Goal: Task Accomplishment & Management: Manage account settings

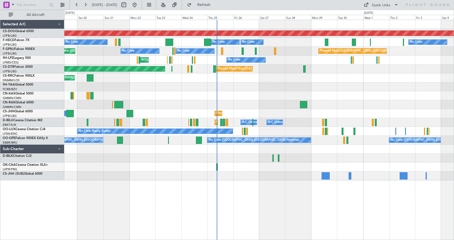
click at [244, 210] on div "Planned Maint London ([GEOGRAPHIC_DATA]) Planned Maint [GEOGRAPHIC_DATA] ([GEOG…" at bounding box center [259, 130] width 390 height 221
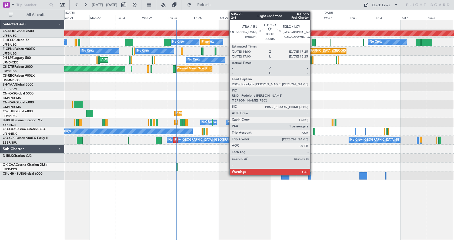
click at [313, 42] on div at bounding box center [314, 42] width 4 height 7
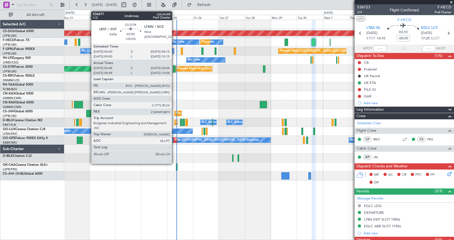
click at [174, 68] on div at bounding box center [174, 68] width 3 height 7
type input "+00:05"
type input "05:58"
type input "08:03"
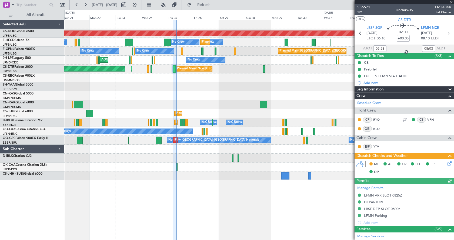
click at [366, 6] on span "536671" at bounding box center [363, 7] width 13 height 6
click at [453, 2] on span at bounding box center [451, 2] width 5 height 5
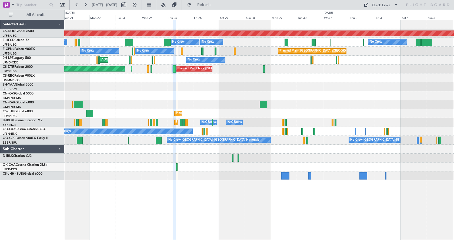
type input "0"
click at [204, 65] on div "Planned Maint Nice ([GEOGRAPHIC_DATA]) AOG Maint Sofia Planned Maint Sofia" at bounding box center [258, 69] width 389 height 9
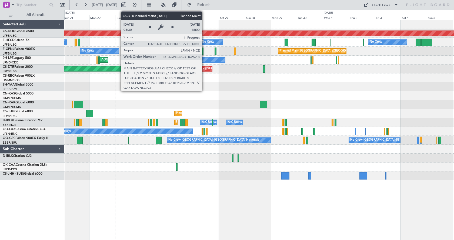
click at [204, 68] on div "Planned Maint Nice ([GEOGRAPHIC_DATA])" at bounding box center [208, 69] width 60 height 8
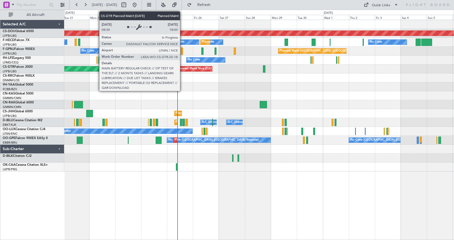
click at [186, 67] on div "Planned Maint Nice ([GEOGRAPHIC_DATA])" at bounding box center [208, 69] width 60 height 8
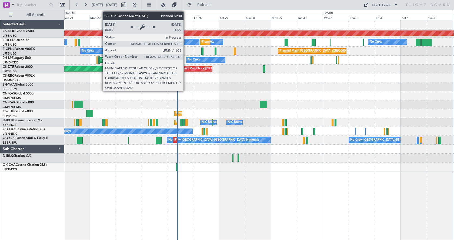
click at [186, 67] on div "Planned Maint Nice ([GEOGRAPHIC_DATA])" at bounding box center [208, 69] width 60 height 8
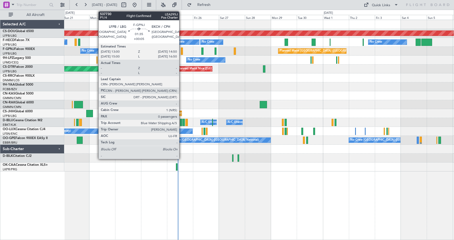
click at [182, 50] on div at bounding box center [182, 51] width 2 height 7
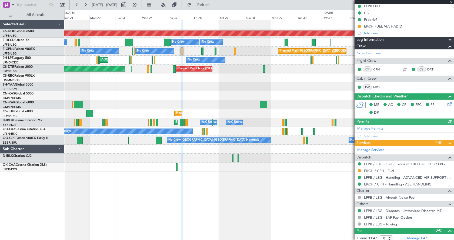
scroll to position [59, 0]
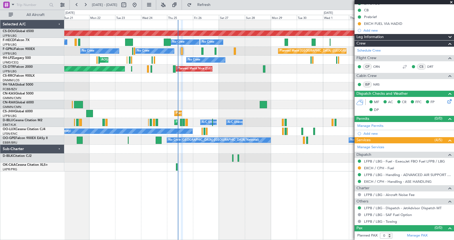
click at [451, 2] on span at bounding box center [451, 2] width 5 height 5
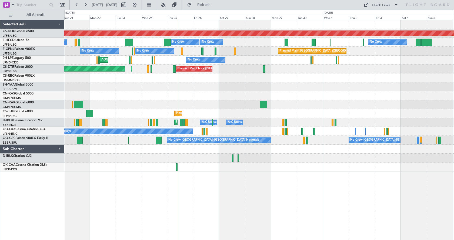
scroll to position [0, 0]
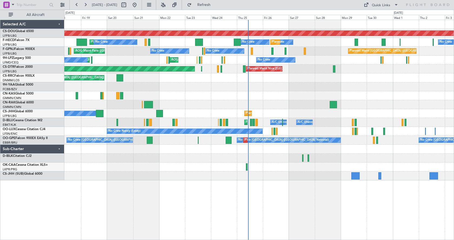
click at [237, 189] on div "Planned Maint London (Biggin Hill) No Crew No Crew Planned Maint Paris (Le Bour…" at bounding box center [259, 130] width 390 height 221
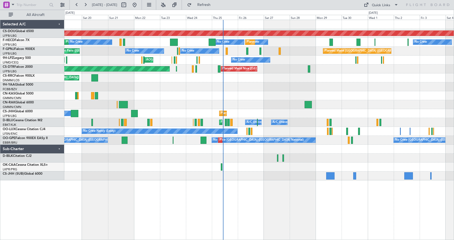
click at [278, 214] on div "Planned Maint London (Biggin Hill) No Crew Planned Maint Paris (Le Bourget) No …" at bounding box center [259, 130] width 390 height 221
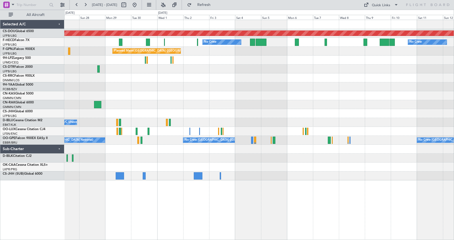
click at [221, 96] on div "Planned Maint London (Biggin Hill) No Crew No Crew Planned Maint Paris (Le Bour…" at bounding box center [258, 100] width 389 height 161
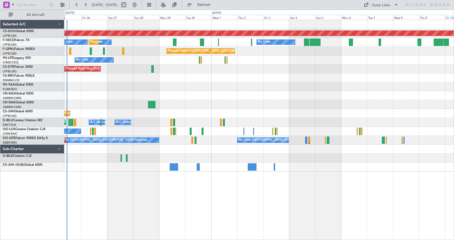
click at [332, 129] on div "No Crew Nancy (Essey)" at bounding box center [258, 131] width 389 height 9
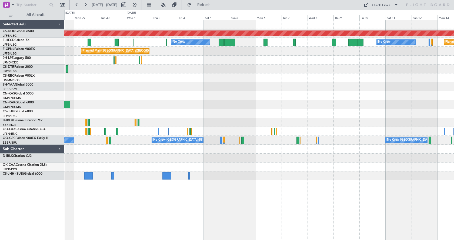
click at [289, 97] on div "Planned Maint London (Biggin Hill) No Crew No Crew Planned Maint Paris (Le Bour…" at bounding box center [258, 100] width 389 height 161
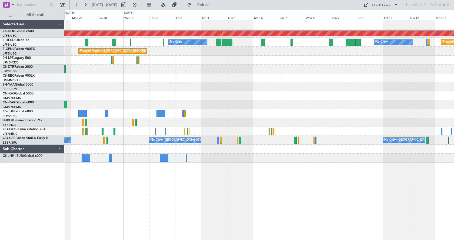
click at [182, 3] on fb-legs-stacking-toggle at bounding box center [175, 5] width 13 height 10
click at [168, 5] on button at bounding box center [163, 5] width 9 height 9
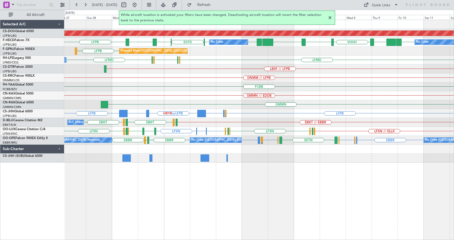
click at [273, 188] on div "Planned Maint London (Biggin Hill) LFPB LFPB UGTB ZBAA VHHH RPLL WSSL HEGN LFPB…" at bounding box center [259, 130] width 390 height 221
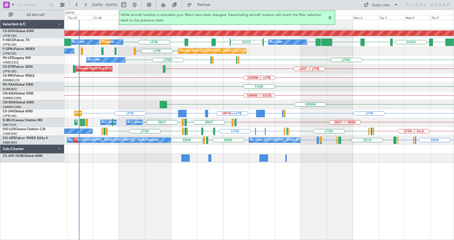
click at [379, 202] on div "Planned Maint London (Biggin Hill) ZBAA VHHH RPLL WSSL HEGN LFPB LFPB EGTK EGLC…" at bounding box center [259, 130] width 390 height 221
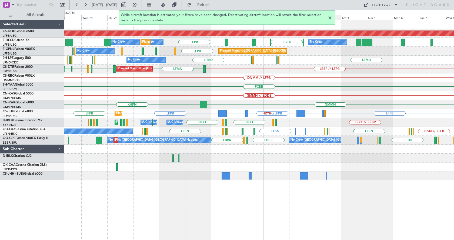
click at [331, 18] on div at bounding box center [330, 18] width 6 height 6
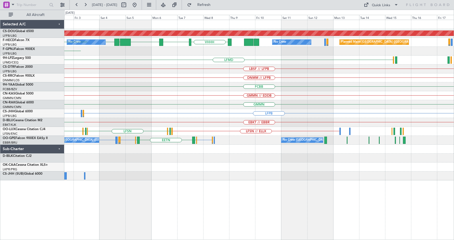
click at [154, 121] on div "Planned Maint London (Biggin Hill) RPLL WSSL HEGN LFPB LFPB VHHH No Crew No Cre…" at bounding box center [258, 100] width 389 height 161
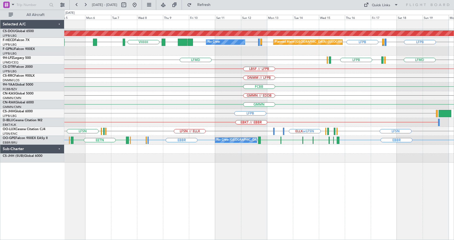
click at [310, 90] on div "FCBB" at bounding box center [258, 86] width 389 height 9
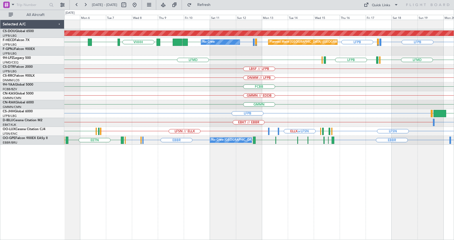
click at [61, 112] on div "Planned Maint London (Biggin Hill) Planned Maint Paris (Le Bourget) No Crew LFP…" at bounding box center [227, 125] width 454 height 231
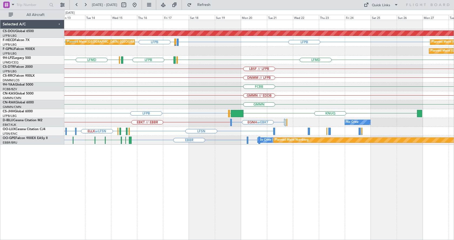
click at [187, 91] on div "FCBB" at bounding box center [258, 86] width 389 height 9
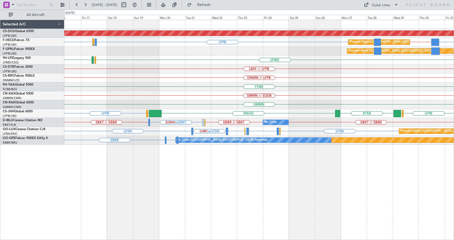
click at [187, 176] on div "Planned Maint London (Biggin Hill) LFPB LFPB LFPB // UTSS LFMN or LFPB LFPB Pla…" at bounding box center [259, 130] width 390 height 221
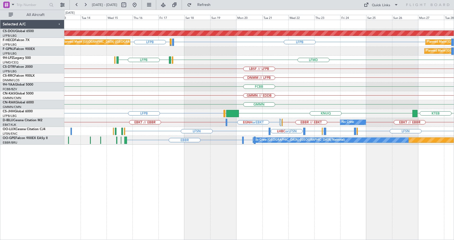
click at [305, 185] on div "Planned Maint London (Biggin Hill) LFPB LFMN or LFPB LFPB Planned Maint Paris (…" at bounding box center [259, 130] width 390 height 221
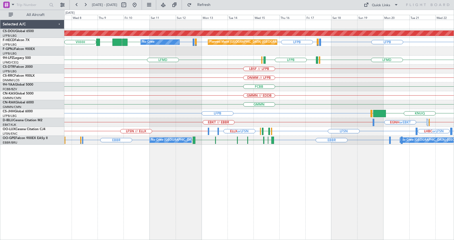
click at [252, 195] on div "Planned Maint London (Biggin Hill) Planned Maint Paris (Le Bourget) No Crew LFP…" at bounding box center [259, 130] width 390 height 221
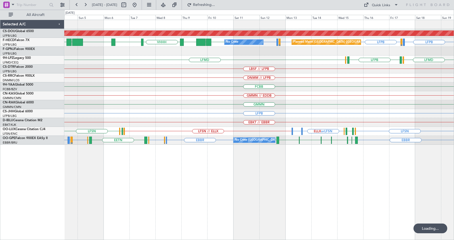
click at [250, 192] on div "Planned Maint London (Biggin Hill) Planned Maint Paris (Le Bourget) No Crew LFP…" at bounding box center [259, 130] width 390 height 221
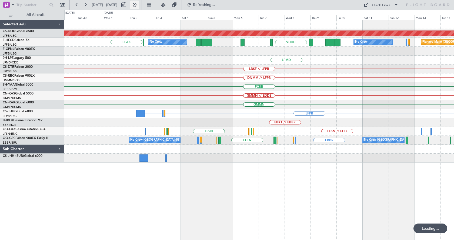
click at [139, 4] on button at bounding box center [134, 5] width 9 height 9
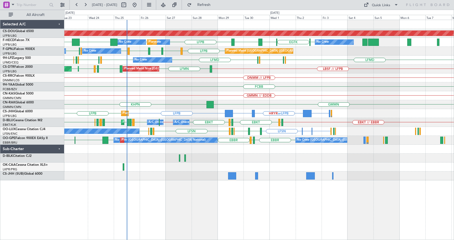
click at [174, 192] on div "Planned Maint London (Biggin Hill) LFPB EGTK LFPB LFPB EGLC LTBA LFPB LFPB KBOS…" at bounding box center [259, 130] width 390 height 221
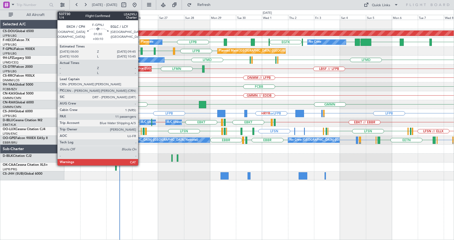
click at [141, 50] on div at bounding box center [142, 51] width 2 height 7
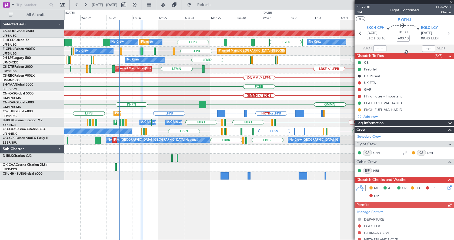
click at [367, 6] on span "537730" at bounding box center [363, 7] width 13 height 6
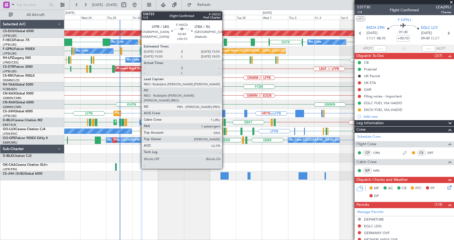
click at [225, 42] on div at bounding box center [225, 42] width 3 height 7
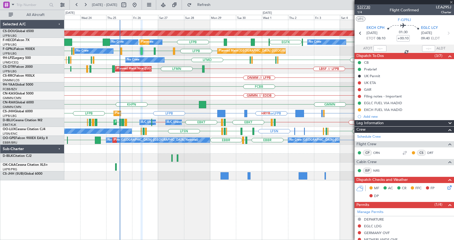
type input "1"
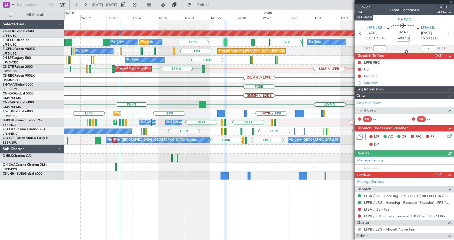
click at [366, 7] on span "536723" at bounding box center [363, 7] width 13 height 6
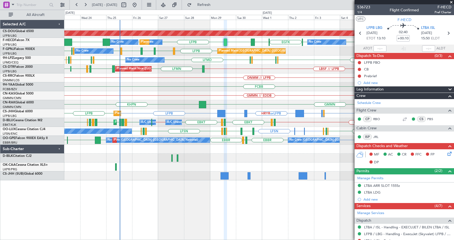
click at [148, 104] on div "GMMN KHPN" at bounding box center [258, 104] width 389 height 9
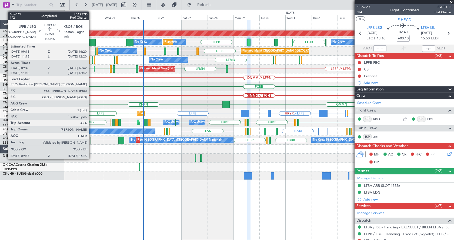
click at [91, 41] on div at bounding box center [92, 42] width 8 height 7
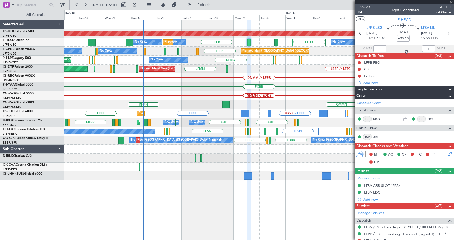
type input "+00:15"
type input "09:50"
type input "16:37"
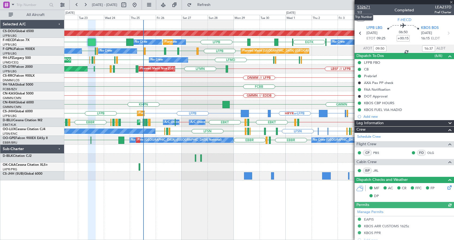
click at [366, 7] on span "532671" at bounding box center [363, 7] width 13 height 6
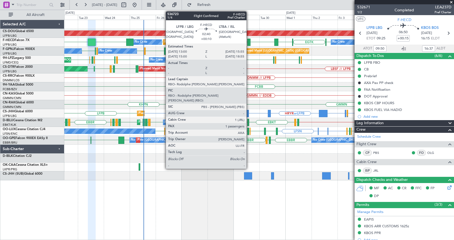
click at [249, 42] on div at bounding box center [248, 42] width 3 height 7
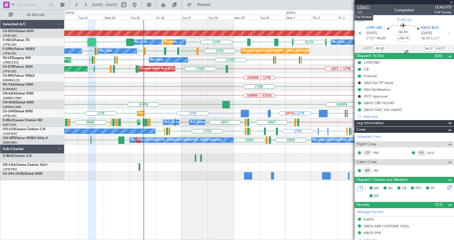
type input "+00:10"
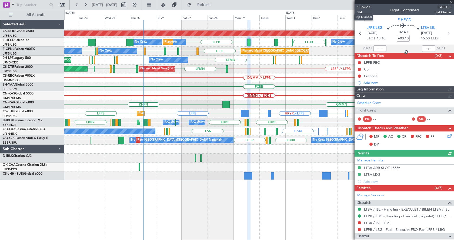
click at [369, 6] on span "536723" at bounding box center [363, 7] width 13 height 6
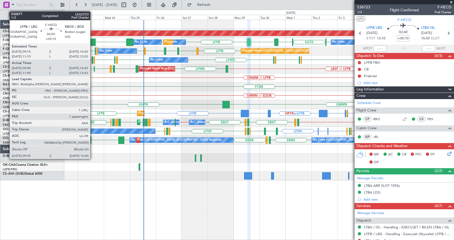
click at [92, 41] on div at bounding box center [92, 42] width 8 height 7
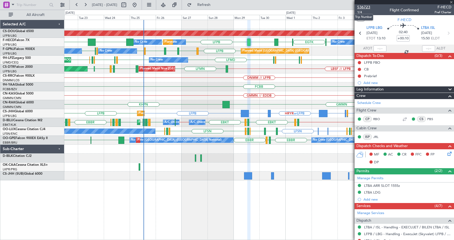
type input "+00:15"
type input "09:50"
type input "16:37"
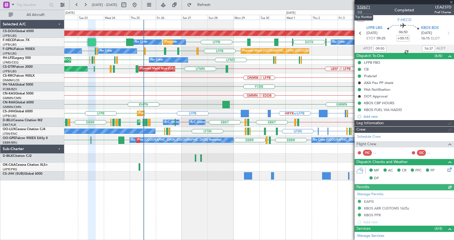
click at [369, 8] on span "532671" at bounding box center [363, 7] width 13 height 6
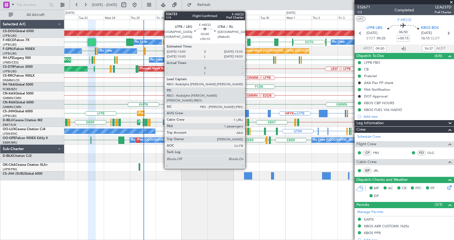
click at [248, 41] on div at bounding box center [248, 42] width 3 height 7
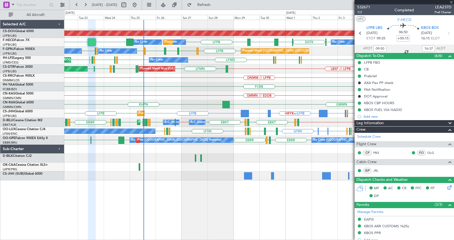
type input "+00:10"
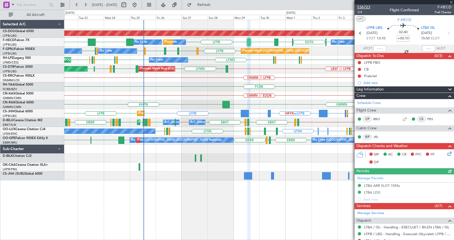
click at [369, 7] on span "536723" at bounding box center [363, 7] width 13 height 6
click at [452, 2] on span at bounding box center [451, 2] width 5 height 5
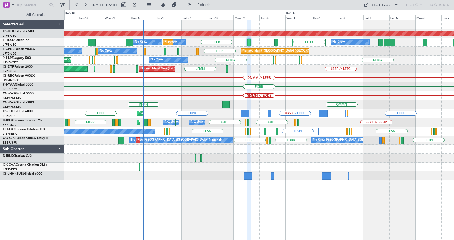
type input "0"
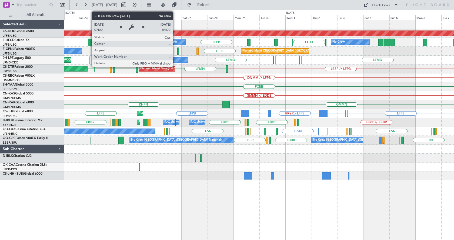
click at [175, 41] on div "No Crew" at bounding box center [171, 42] width 12 height 8
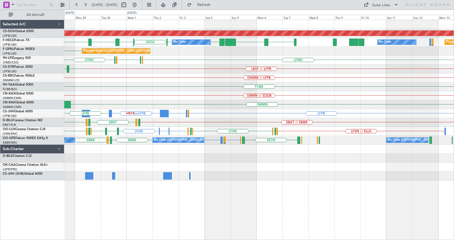
click at [212, 104] on div "Planned Maint London ([GEOGRAPHIC_DATA]) LFPB RPLL WSSL HEGN LFPB LFPB [GEOGRAP…" at bounding box center [258, 100] width 389 height 161
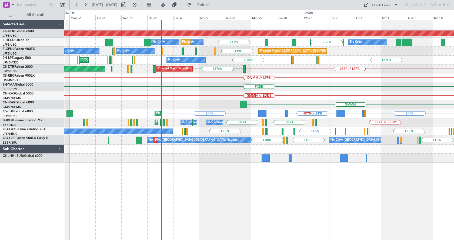
click at [376, 100] on div "Planned Maint London ([GEOGRAPHIC_DATA]) No Crew LFPB RPLL WSSL HEGN LFPB LFPB …" at bounding box center [258, 91] width 389 height 143
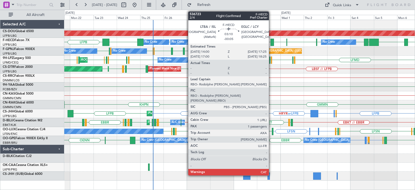
click at [271, 42] on div at bounding box center [273, 42] width 4 height 7
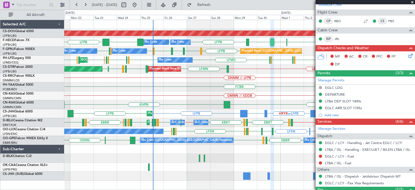
scroll to position [119, 0]
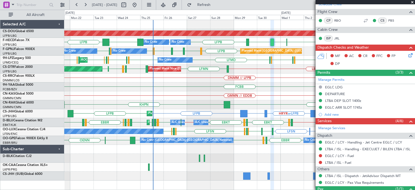
click at [413, 1] on span at bounding box center [412, 2] width 5 height 5
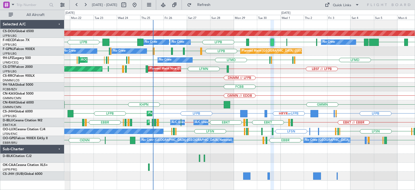
type input "0"
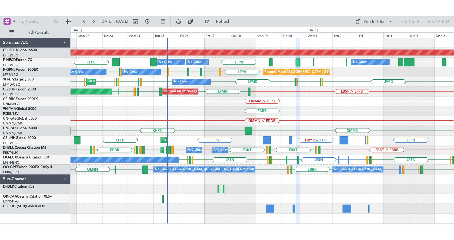
scroll to position [0, 0]
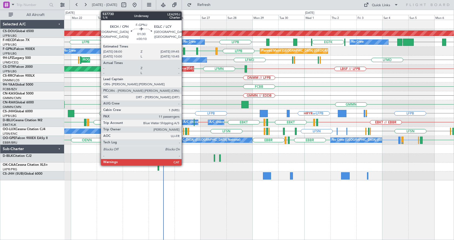
click at [184, 51] on div at bounding box center [184, 51] width 2 height 7
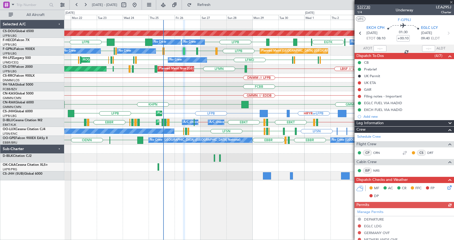
click at [368, 7] on span "537730" at bounding box center [363, 7] width 13 height 6
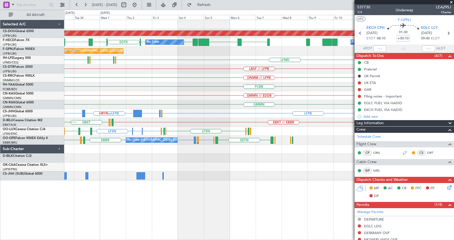
click at [117, 85] on div "Planned Maint London ([GEOGRAPHIC_DATA]) RPLL WSSL HEGN LFPB LFPB [GEOGRAPHIC_D…" at bounding box center [258, 100] width 389 height 161
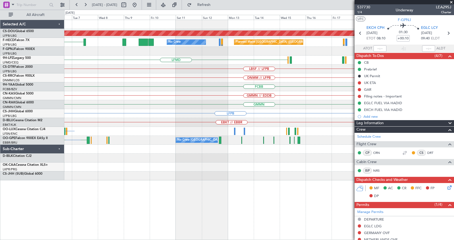
click at [134, 86] on div "Planned Maint London ([GEOGRAPHIC_DATA]) RPLL No Crew Planned Maint [GEOGRAPHIC…" at bounding box center [258, 100] width 389 height 161
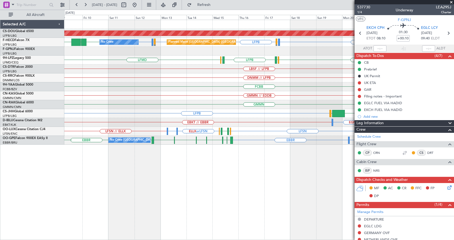
click at [233, 76] on div "Planned Maint London ([GEOGRAPHIC_DATA]) No Crew Planned Maint [GEOGRAPHIC_DATA…" at bounding box center [258, 82] width 389 height 125
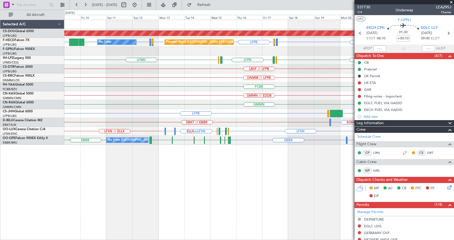
click at [214, 92] on div "Planned Maint London ([GEOGRAPHIC_DATA]) No Crew Planned Maint [GEOGRAPHIC_DATA…" at bounding box center [258, 82] width 389 height 125
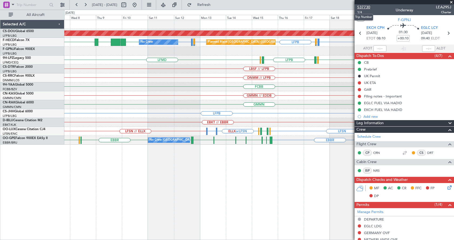
click at [366, 6] on span "537730" at bounding box center [363, 7] width 13 height 6
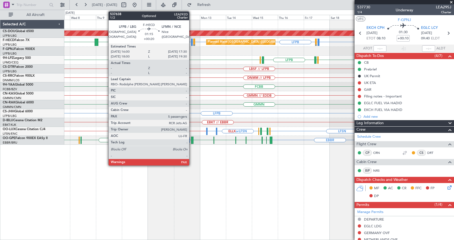
click at [192, 40] on div at bounding box center [192, 42] width 2 height 7
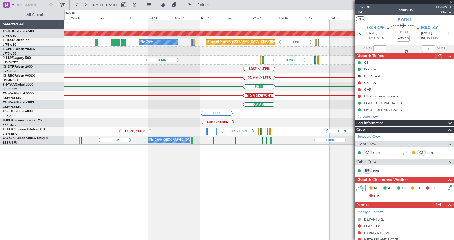
type input "+00:20"
type input "5"
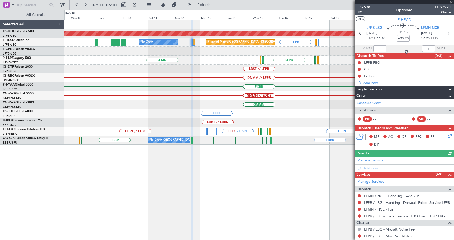
click at [366, 8] on span "537638" at bounding box center [363, 7] width 13 height 6
click at [139, 9] on button at bounding box center [134, 5] width 9 height 9
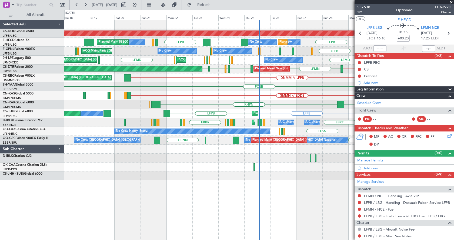
click at [0, 136] on div "Planned Maint London ([GEOGRAPHIC_DATA]) No Crew [GEOGRAPHIC_DATA] [GEOGRAPHIC_…" at bounding box center [227, 125] width 454 height 231
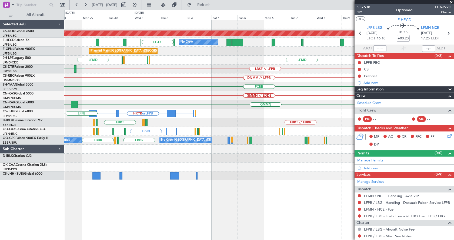
click at [105, 133] on div "Planned Maint London ([GEOGRAPHIC_DATA]) No Crew [GEOGRAPHIC_DATA] [GEOGRAPHIC_…" at bounding box center [258, 100] width 389 height 161
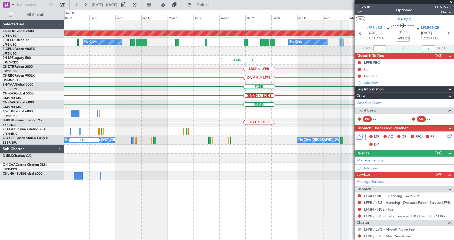
click at [138, 133] on div "Planned Maint London ([GEOGRAPHIC_DATA]) No Crew [GEOGRAPHIC_DATA] LFPB No Crew…" at bounding box center [258, 100] width 389 height 161
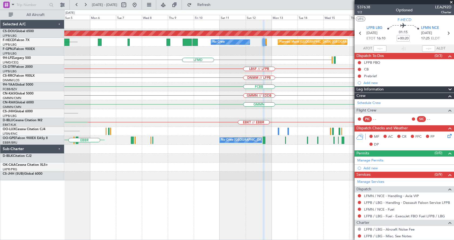
click at [167, 121] on div "Planned Maint London ([GEOGRAPHIC_DATA]) No Crew Planned Maint [GEOGRAPHIC_DATA…" at bounding box center [258, 100] width 389 height 161
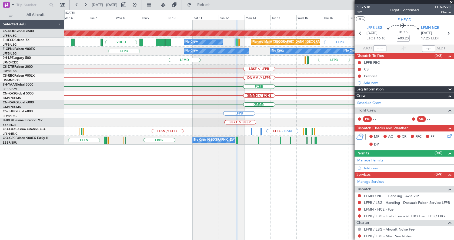
click at [359, 5] on span "537638" at bounding box center [363, 7] width 13 height 6
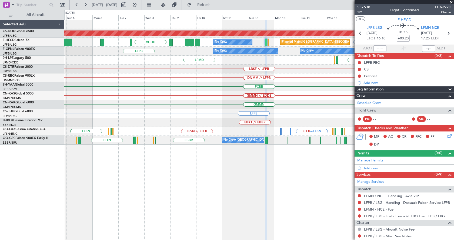
click at [168, 131] on div "LFSN // ELLX LFSN ELLX or LFSN EGBB or LFSN LFMN LFPB LFSN [GEOGRAPHIC_DATA] [G…" at bounding box center [258, 131] width 389 height 9
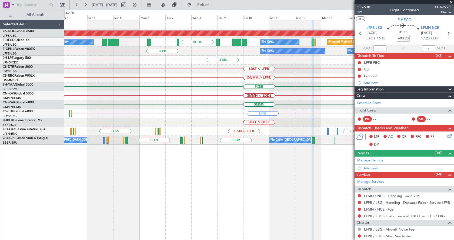
click at [192, 100] on div "GMMN // EDDB" at bounding box center [258, 95] width 389 height 9
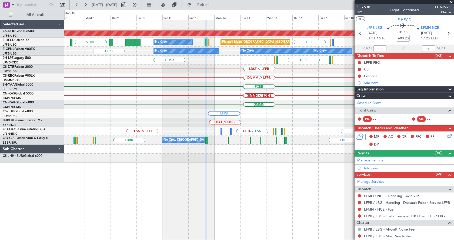
click at [176, 119] on div "Planned Maint London ([GEOGRAPHIC_DATA]) Planned Maint [GEOGRAPHIC_DATA] ([GEOG…" at bounding box center [258, 91] width 389 height 143
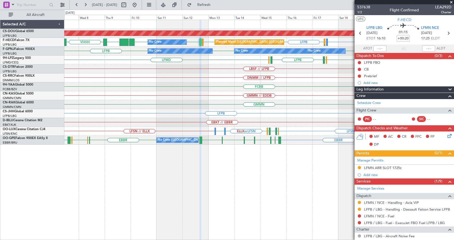
click at [451, 1] on span at bounding box center [451, 2] width 5 height 5
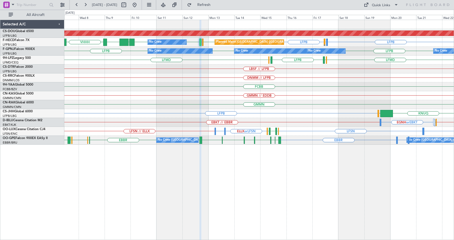
type input "0"
click at [266, 185] on div "Planned Maint London (Biggin Hill) LFPB LFMN or LFPB LFPB LFPB LFPB UGTB ZBAA V…" at bounding box center [259, 130] width 390 height 221
click at [249, 196] on div "Planned Maint London (Biggin Hill) LFPB LFMN or LFPB LFPB LFPB LFPB UGTB ZBAA V…" at bounding box center [259, 130] width 390 height 221
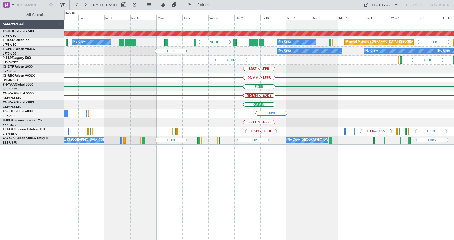
click at [266, 190] on div "Planned Maint London (Biggin Hill) LFPB LFPB LFPB UGTB ZBAA VHHH LFPB LFMN No C…" at bounding box center [259, 130] width 390 height 221
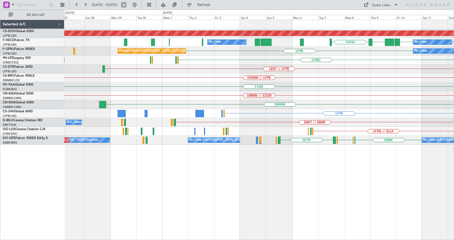
click at [304, 202] on div "Planned Maint London (Biggin Hill) LFPB LFPB UGTB ZBAA VHHH No Crew No Crew No …" at bounding box center [259, 130] width 390 height 221
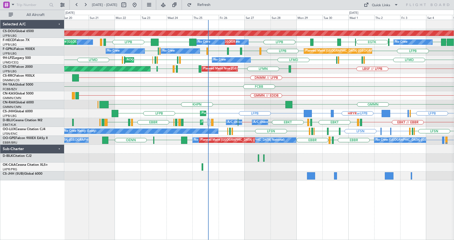
click at [122, 87] on div "Planned Maint London (Biggin Hill) No Crew No Crew Planned Maint Paris (Le Bour…" at bounding box center [258, 100] width 389 height 161
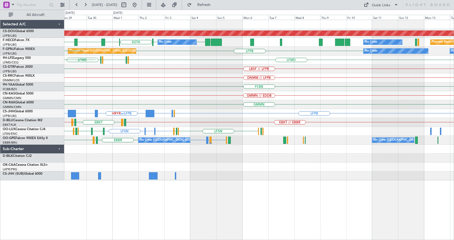
click at [141, 129] on div "Planned Maint London (Biggin Hill) No Crew HEGN LFPB LFPB EGTK EGLC LTBA LFPB L…" at bounding box center [258, 100] width 389 height 161
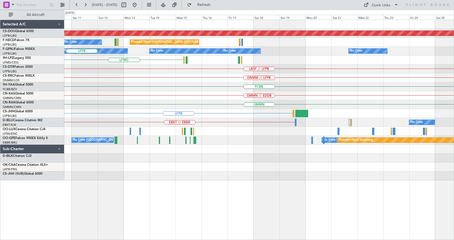
click at [167, 125] on div "Planned Maint London (Biggin Hill) No Crew Planned Maint Paris (Le Bourget) Pla…" at bounding box center [258, 100] width 389 height 161
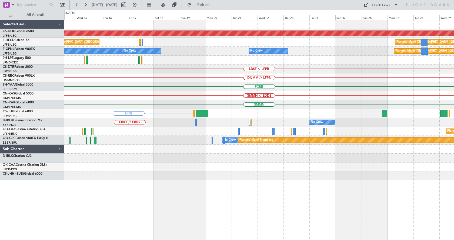
click at [189, 110] on div "Planned Maint London (Biggin Hill) Planned Maint Paris (Le Bourget) Planned Mai…" at bounding box center [258, 100] width 389 height 161
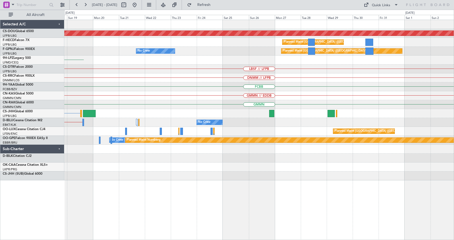
click at [132, 123] on div "Planned Maint London (Biggin Hill) Planned Maint Paris (Le Bourget) Planned Mai…" at bounding box center [258, 100] width 389 height 161
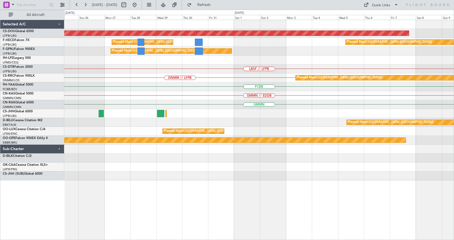
click at [174, 111] on div "Planned Maint London (Biggin Hill) Planned Maint Paris (Le Bourget) Planned Mai…" at bounding box center [258, 100] width 389 height 161
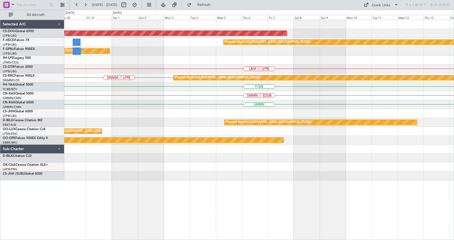
click at [109, 127] on div "Planned Maint London (Biggin Hill) Planned Maint Paris (Le Bourget) Planned Mai…" at bounding box center [258, 100] width 389 height 161
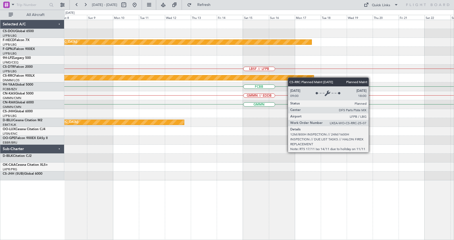
click at [118, 125] on div "Planned Maint London (Biggin Hill) Planned Maint Paris (Le Bourget) LBSF // LFP…" at bounding box center [258, 100] width 389 height 161
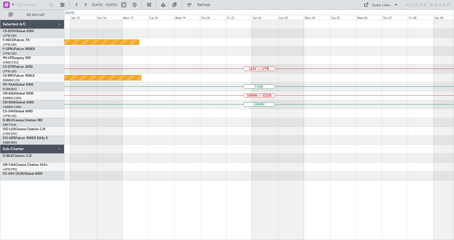
click at [91, 107] on div "Planned Maint Paris (Le Bourget) LBSF // LFPB Planned Maint Paris (Le Bourget) …" at bounding box center [258, 100] width 389 height 161
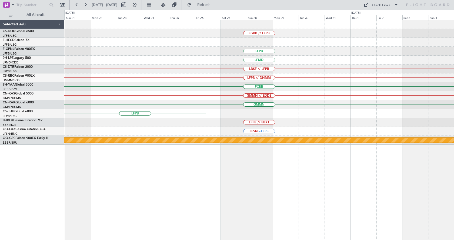
click at [153, 139] on div "EGKB // LFPB LFPB LFMD LBSF // LFPB LFPB // DNMM FCBB GMMN // EDDB GMMN LFPB LF…" at bounding box center [258, 82] width 389 height 125
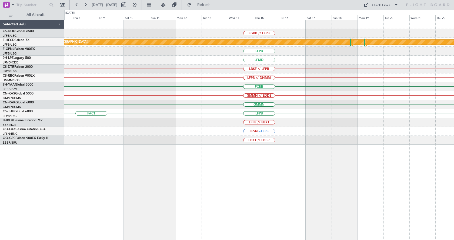
click at [57, 118] on div "EGKB // LFPB Planned Maint Paris (Le Bourget) LFPB LFPB LFMD LBSF // LFPB LFPB …" at bounding box center [227, 125] width 454 height 231
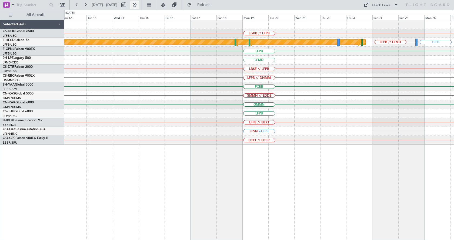
click at [139, 4] on button at bounding box center [134, 5] width 9 height 9
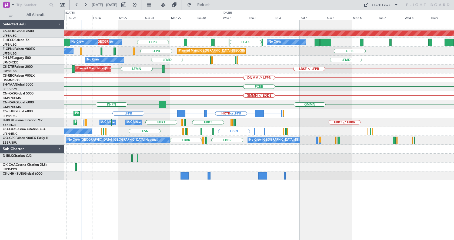
click at [217, 173] on div "Planned Maint London (Biggin Hill) EGTK LFPB LFPB EGLC LTBA LFPB No Crew No Cre…" at bounding box center [259, 130] width 390 height 221
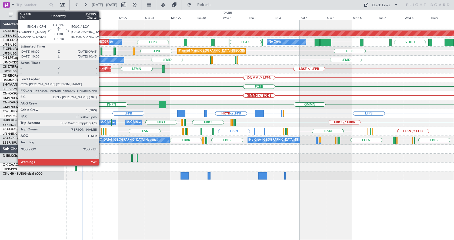
click at [101, 49] on div at bounding box center [102, 51] width 2 height 7
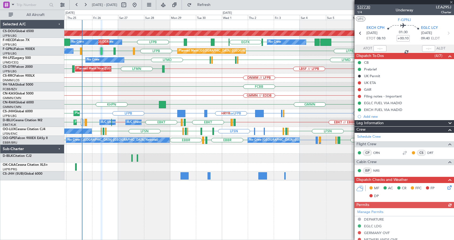
click at [368, 6] on span "537730" at bounding box center [363, 7] width 13 height 6
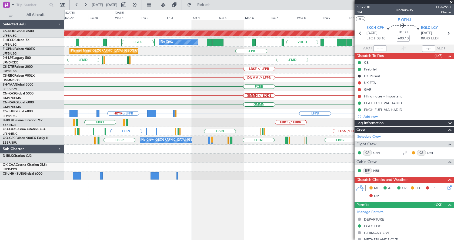
click at [195, 89] on div "Planned Maint London (Biggin Hill) EGTK EGLC LTBA LFPB LFPB RPLL WSSL HEGN LFPB…" at bounding box center [258, 100] width 389 height 161
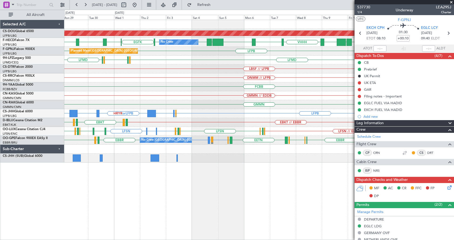
click at [177, 189] on div "Planned Maint London (Biggin Hill) EGTK EGLC LTBA LFPB LFPB RPLL WSSL HEGN LFPB…" at bounding box center [259, 130] width 390 height 221
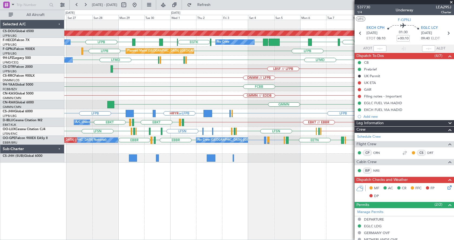
click at [279, 188] on div "Planned Maint London (Biggin Hill) EGTK EGLC LTBA LFPB LFPB RPLL WSSL HEGN LFPB…" at bounding box center [259, 130] width 390 height 221
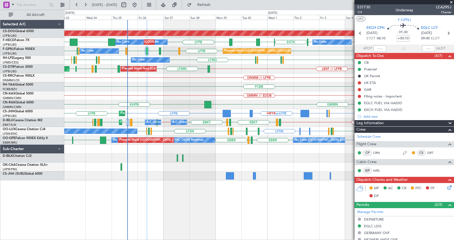
click at [76, 226] on div "Planned Maint London (Biggin Hill) No Crew No Crew Planned Maint Paris (Le Bour…" at bounding box center [259, 130] width 390 height 221
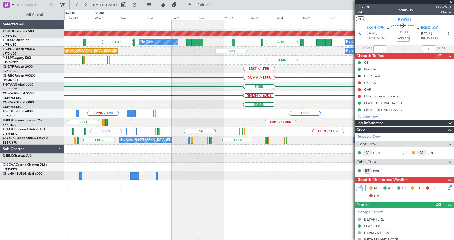
click at [132, 229] on div "Planned Maint London (Biggin Hill) No Crew EGTK EGLC LTBA RPLL WSSL HEGN LFPB L…" at bounding box center [259, 130] width 390 height 221
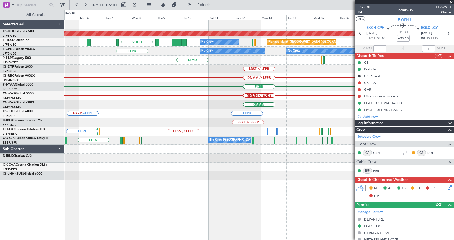
click at [199, 211] on div "Planned Maint London (Biggin Hill) RPLL WSSL VHHH No Crew Planned Maint Paris (…" at bounding box center [259, 130] width 390 height 221
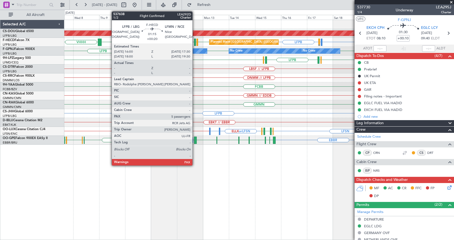
click at [195, 42] on div at bounding box center [195, 42] width 2 height 7
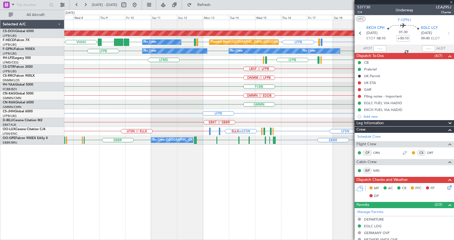
type input "+00:20"
type input "5"
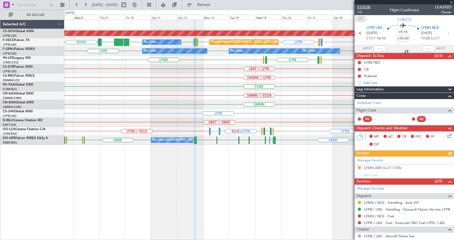
click at [368, 7] on span "537638" at bounding box center [363, 7] width 13 height 6
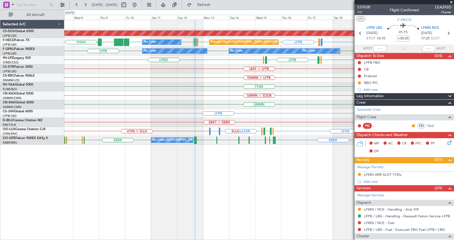
click at [225, 189] on div "Planned Maint London (Biggin Hill) LFPB LFPB LFMN or LFPB LFPB LFPB UGTB ZBAA V…" at bounding box center [259, 130] width 390 height 221
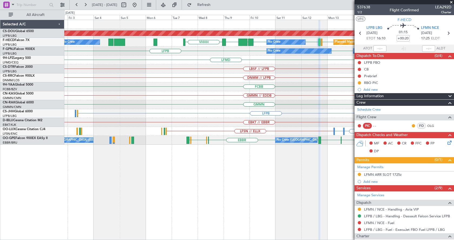
click at [225, 189] on div "Planned Maint London (Biggin Hill) LFPB LFPB LFMN or LFPB LFPB LFPB UGTB ZBAA V…" at bounding box center [259, 130] width 390 height 221
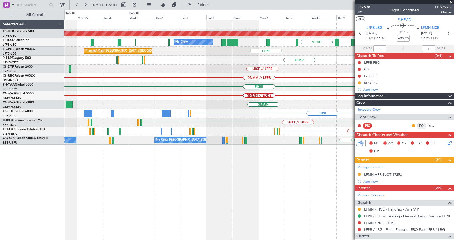
click at [279, 193] on div "Planned Maint London (Biggin Hill) LFPB LFPB UGTB ZBAA VHHH LFPB LFMN No Crew P…" at bounding box center [259, 130] width 390 height 221
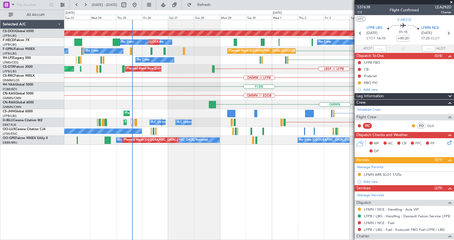
click at [217, 189] on div "Planned Maint London (Biggin Hill) VHHH No Crew No Crew Planned Maint Paris (Le…" at bounding box center [259, 130] width 390 height 221
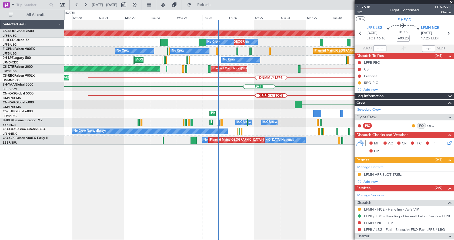
click at [154, 188] on div "Planned Maint London (Biggin Hill) No Crew No Crew Planned Maint Paris (Le Bour…" at bounding box center [259, 130] width 390 height 221
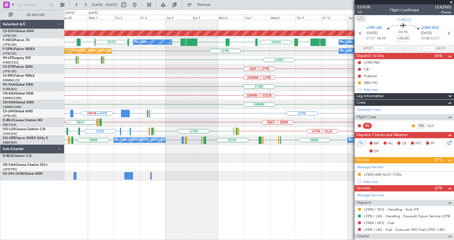
click at [183, 223] on div "Planned Maint London (Biggin Hill) EGTK EGLC LTBA RPLL WSSL HEGN LFPB LFPB UGTB…" at bounding box center [259, 130] width 390 height 221
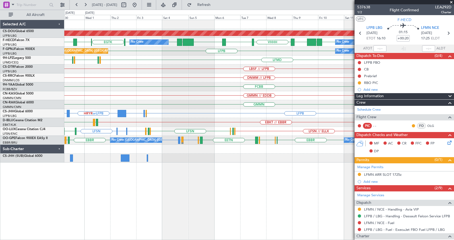
click at [354, 190] on div "Planned Maint London (Biggin Hill) No Crew No Crew Planned Maint Paris (Le Bour…" at bounding box center [259, 130] width 390 height 221
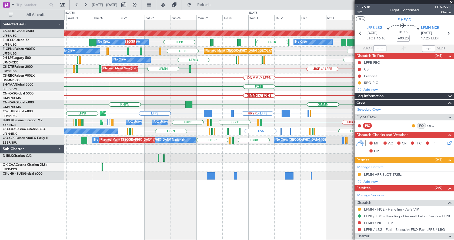
click at [304, 76] on div "DNMM // LFPB" at bounding box center [258, 78] width 389 height 9
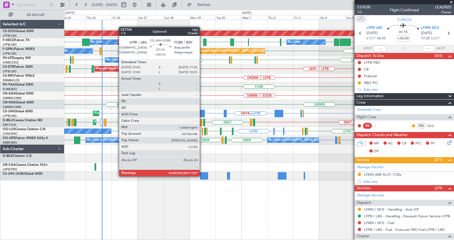
click at [202, 176] on div at bounding box center [204, 175] width 8 height 7
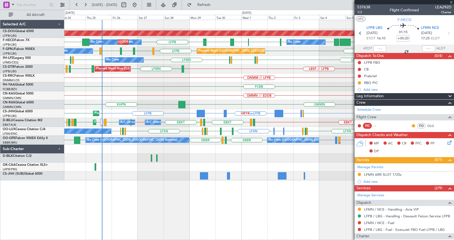
type input "+00:10"
type input "1"
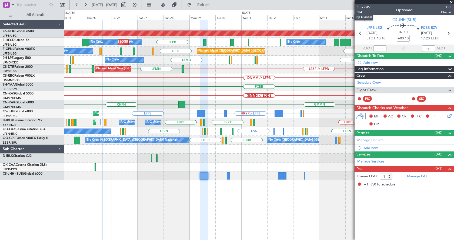
click at [364, 8] on span "537745" at bounding box center [363, 7] width 13 height 6
